Goal: Use online tool/utility: Utilize a website feature to perform a specific function

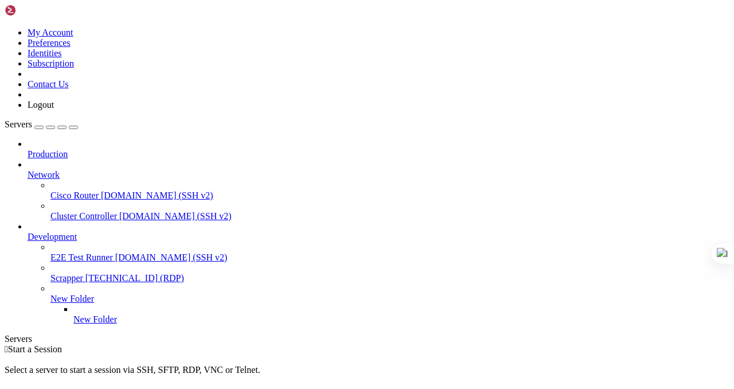
click at [96, 273] on span "[TECHNICAL_ID] (RDP)" at bounding box center [134, 278] width 99 height 10
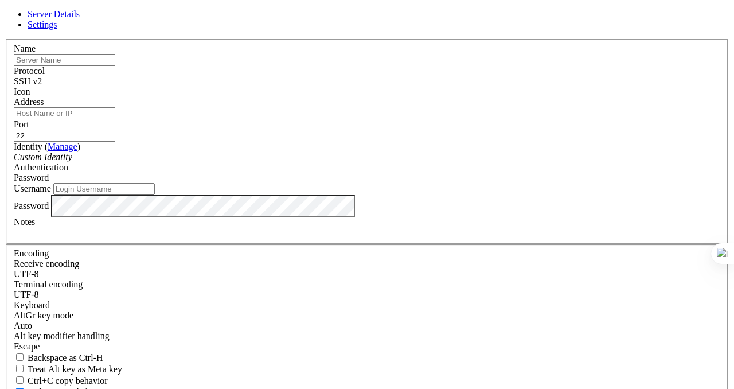
type input "[PERSON_NAME][EMAIL_ADDRESS][DOMAIN_NAME]"
click at [5, 39] on icon at bounding box center [5, 39] width 0 height 0
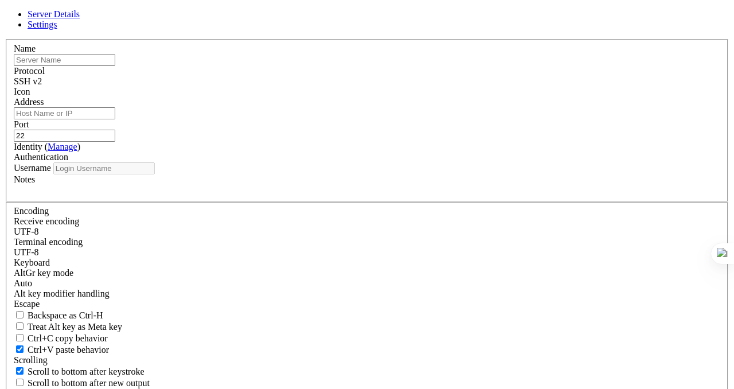
type input "[PERSON_NAME][EMAIL_ADDRESS][DOMAIN_NAME]"
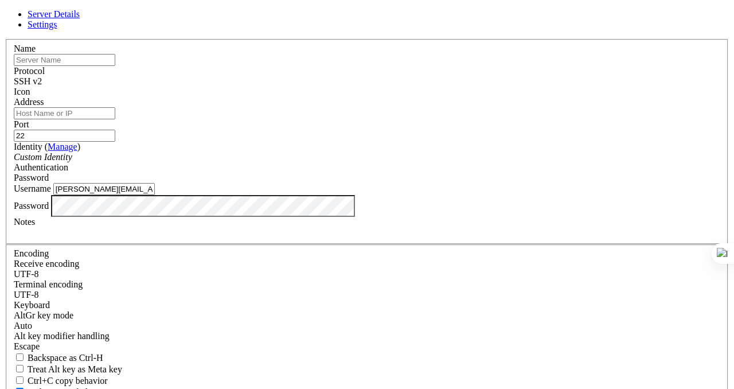
click at [5, 39] on link at bounding box center [5, 39] width 0 height 0
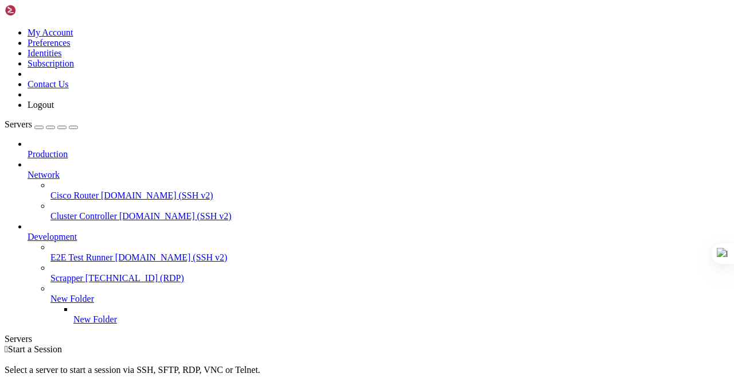
click at [181, 344] on div " Start a Session Select a server to start a session via SSH, SFTP, RDP, VNC or…" at bounding box center [367, 375] width 725 height 62
click at [91, 273] on span "[TECHNICAL_ID] (RDP)" at bounding box center [134, 278] width 99 height 10
click at [205, 344] on div " Start a Session Select a server to start a session via SSH, SFTP, RDP, VNC or…" at bounding box center [367, 375] width 725 height 62
